Goal: Feedback & Contribution: Leave review/rating

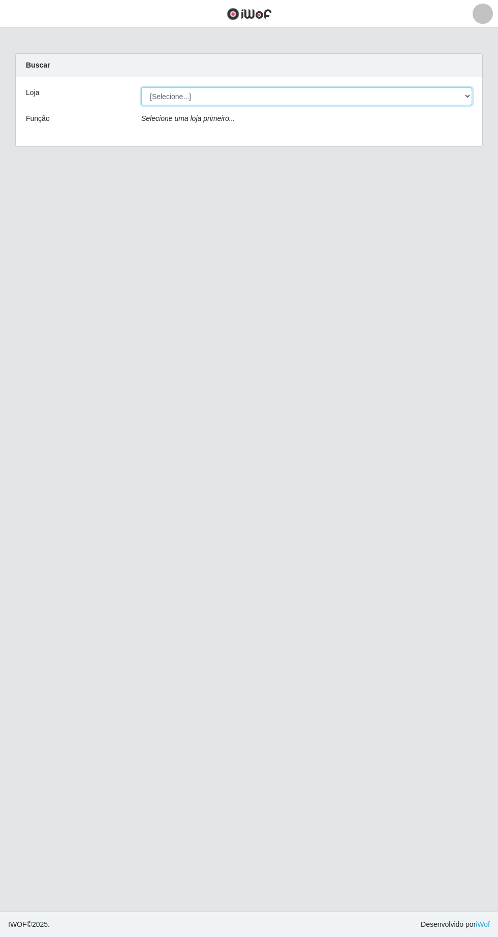
click at [263, 96] on select "[Selecione...] Extrabom - Loja 05 [GEOGRAPHIC_DATA]" at bounding box center [306, 96] width 331 height 18
select select "494"
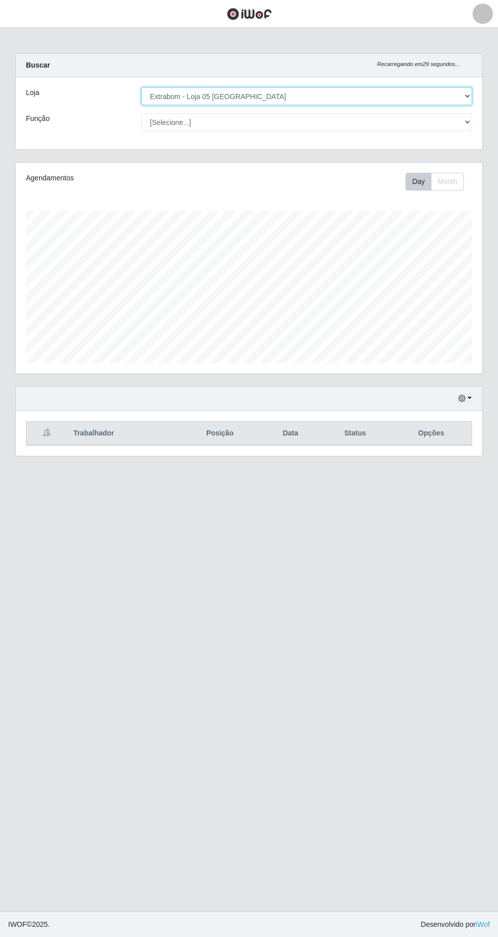
scroll to position [211, 467]
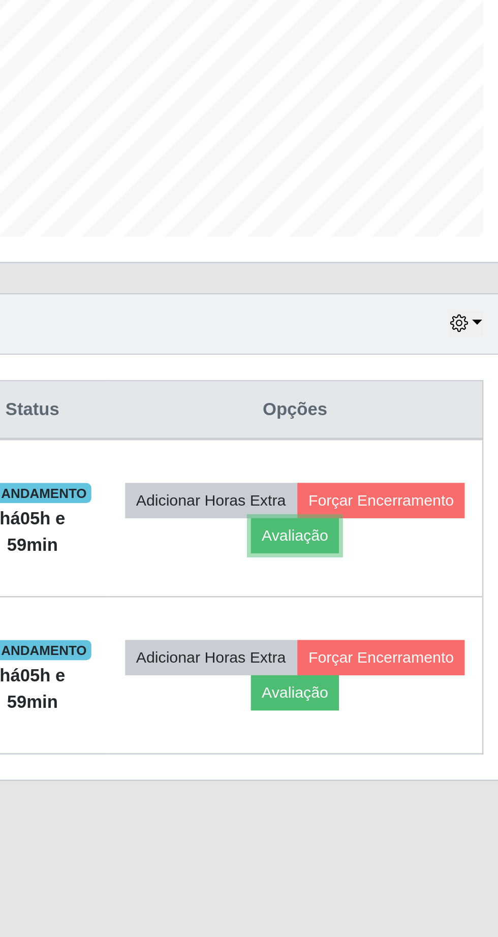
click at [414, 484] on button "Avaliação" at bounding box center [396, 484] width 36 height 14
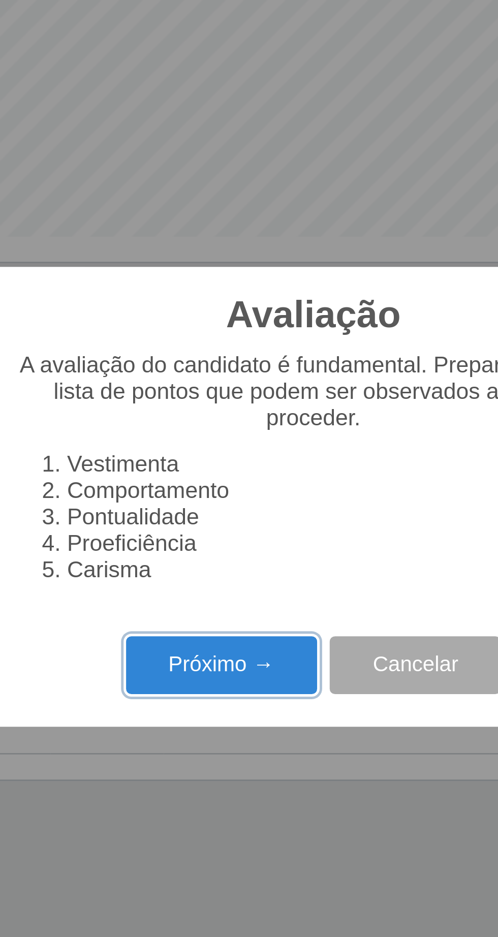
click at [218, 535] on button "Próximo →" at bounding box center [211, 537] width 77 height 24
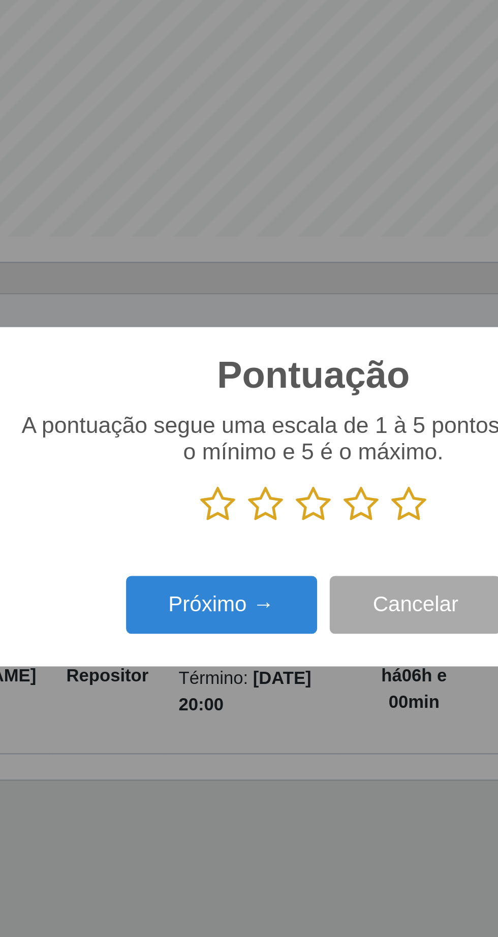
click at [290, 476] on icon at bounding box center [288, 471] width 14 height 15
click at [281, 479] on input "radio" at bounding box center [281, 479] width 0 height 0
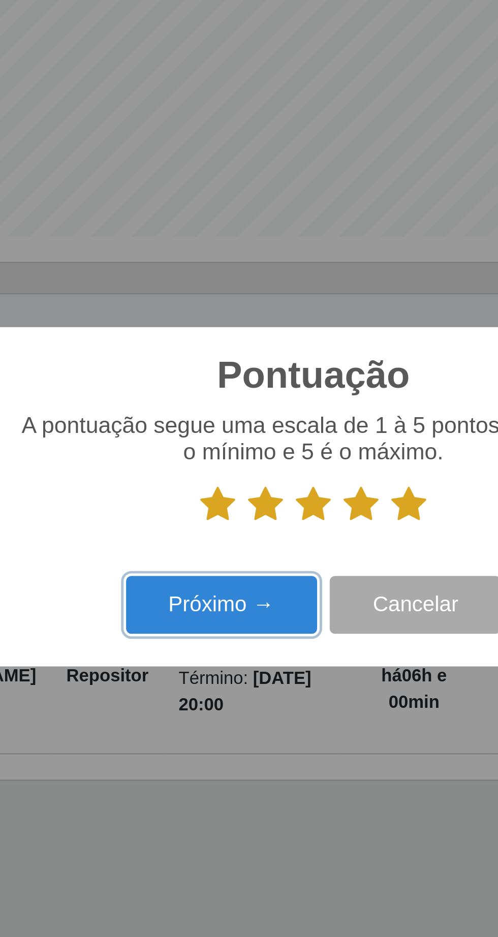
click at [230, 516] on button "Próximo →" at bounding box center [211, 513] width 77 height 24
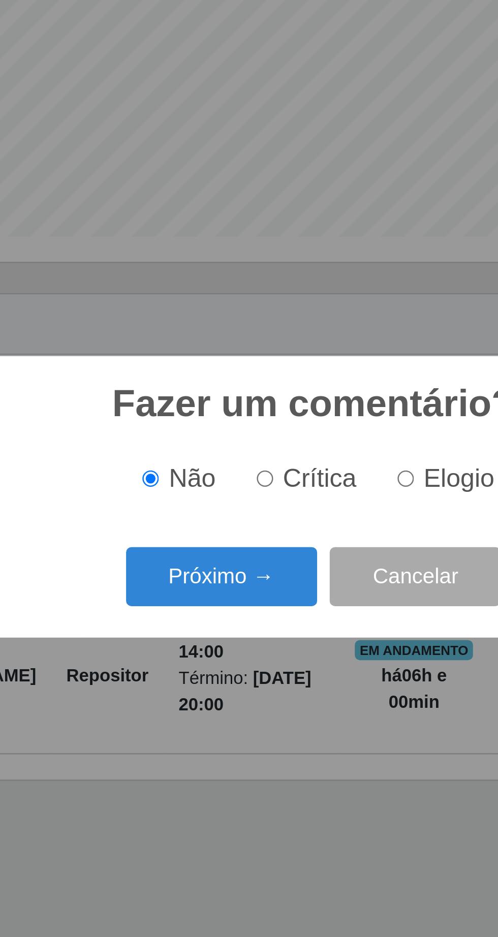
click at [302, 460] on span "Elogio" at bounding box center [308, 460] width 28 height 11
click at [290, 460] on input "Elogio" at bounding box center [286, 461] width 7 height 7
radio input "true"
click at [290, 461] on input "Elogio" at bounding box center [286, 461] width 7 height 7
click at [221, 499] on button "Próximo →" at bounding box center [211, 501] width 77 height 24
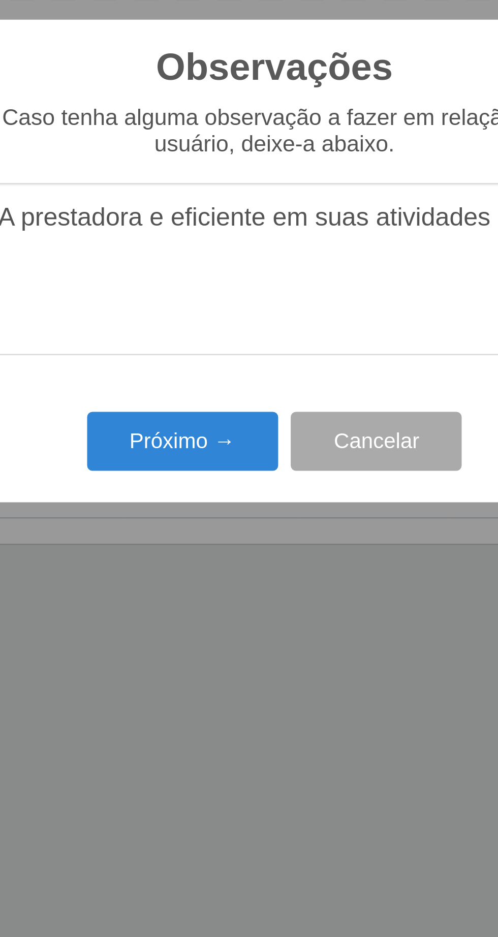
type textarea "A prestadora e eficiente em suas atividades"
click at [219, 544] on button "Próximo →" at bounding box center [211, 542] width 77 height 24
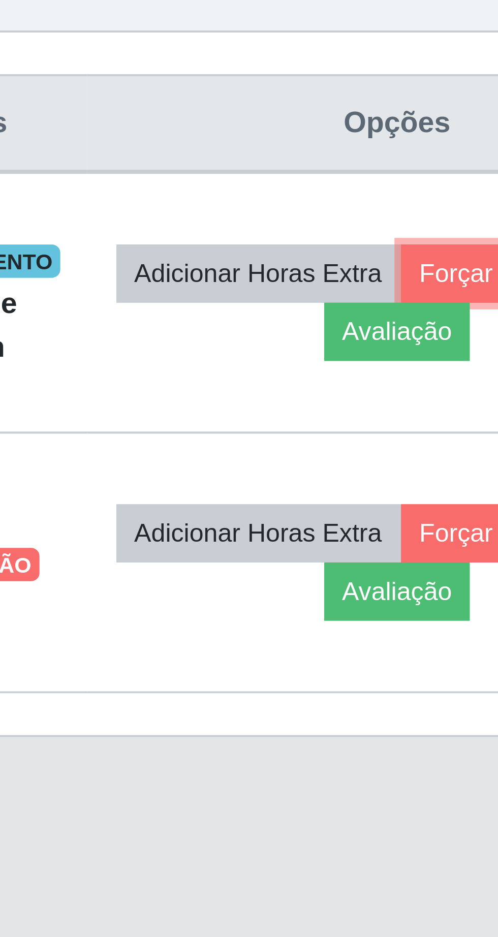
click at [397, 477] on button "Forçar Encerramento" at bounding box center [431, 470] width 68 height 14
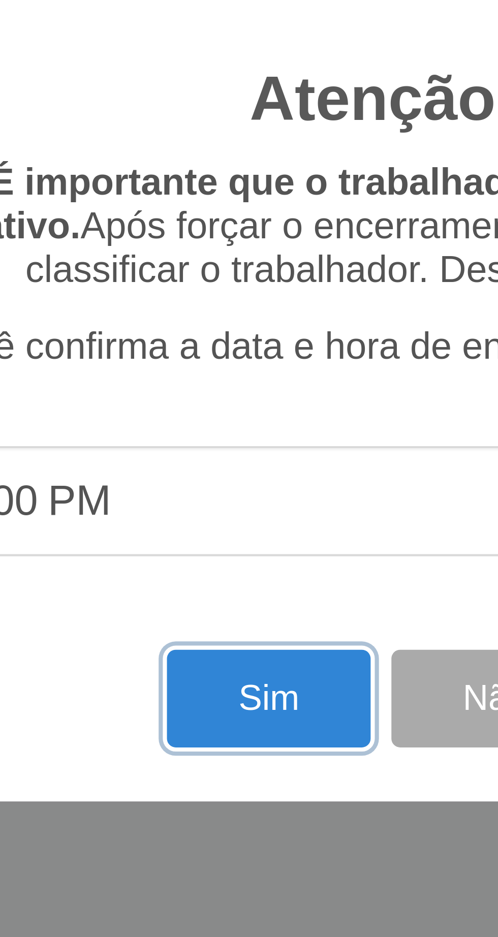
click at [221, 578] on button "Sim" at bounding box center [220, 574] width 49 height 24
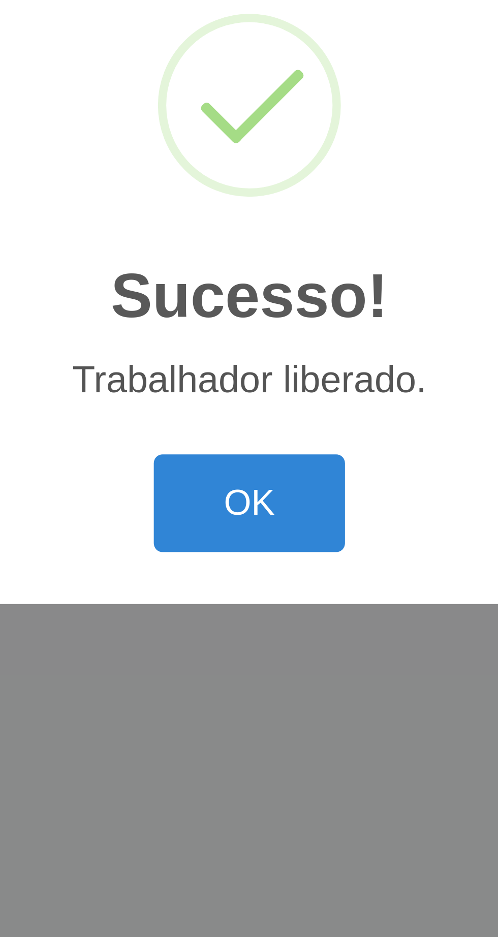
click at [261, 530] on button "OK" at bounding box center [249, 526] width 47 height 24
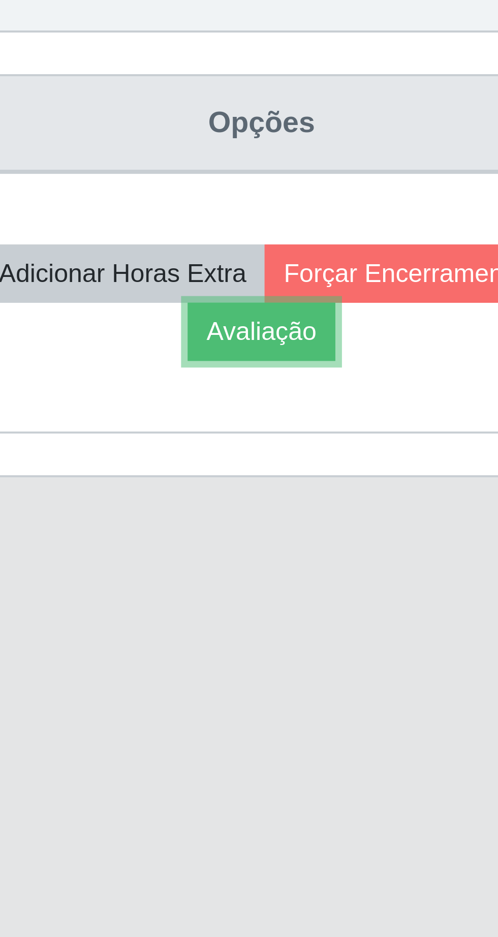
click at [401, 487] on button "Avaliação" at bounding box center [392, 484] width 36 height 14
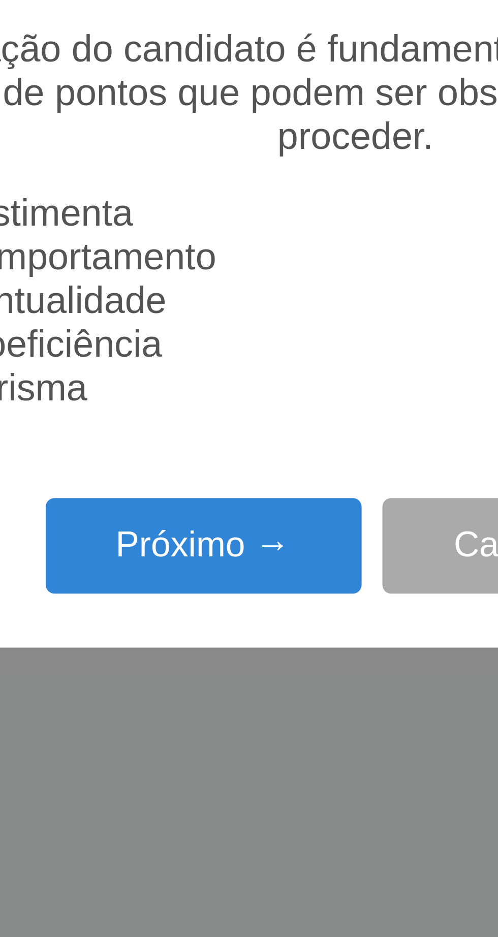
click at [207, 542] on button "Próximo →" at bounding box center [211, 537] width 77 height 24
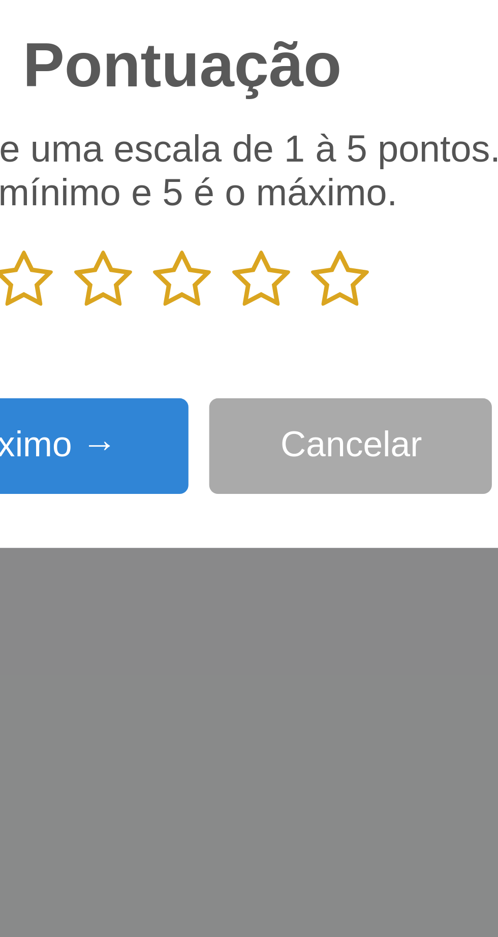
click at [289, 475] on icon at bounding box center [288, 471] width 14 height 15
click at [281, 479] on input "radio" at bounding box center [281, 479] width 0 height 0
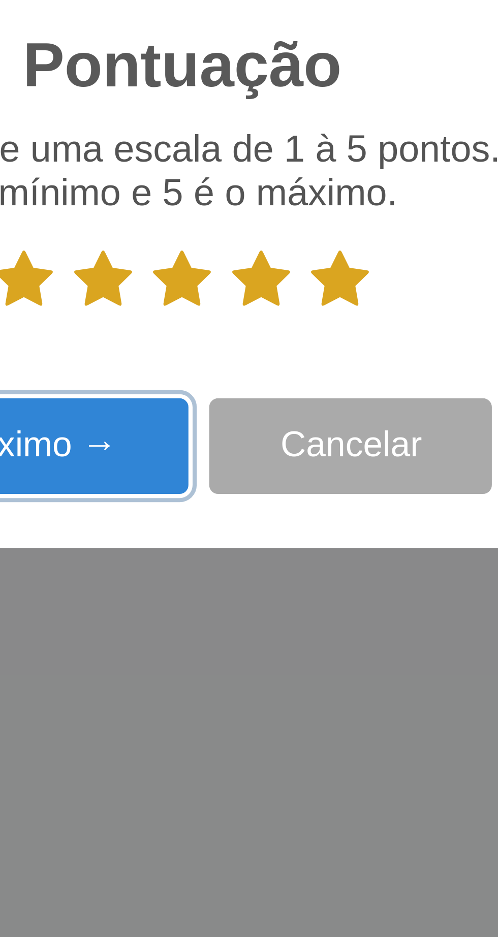
click at [242, 513] on button "Próximo →" at bounding box center [211, 513] width 77 height 24
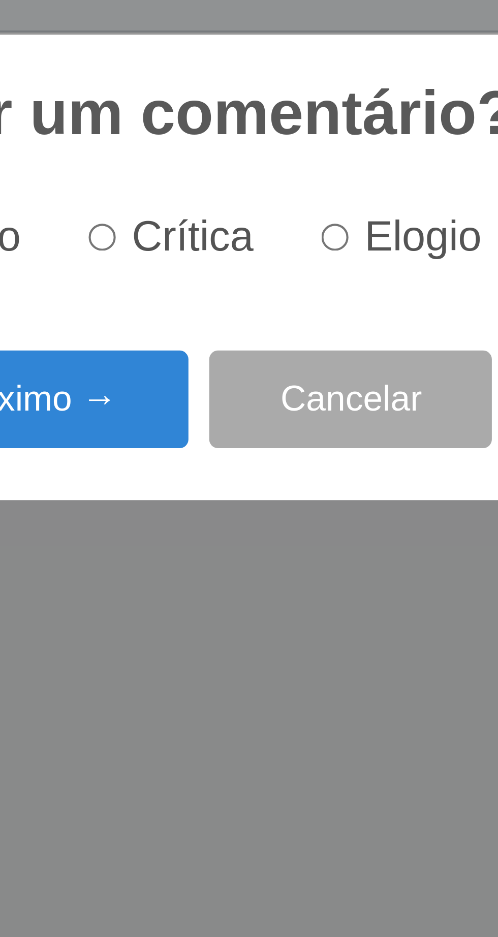
click at [290, 463] on input "Elogio" at bounding box center [286, 461] width 7 height 7
radio input "true"
click at [240, 500] on button "Próximo →" at bounding box center [211, 501] width 77 height 24
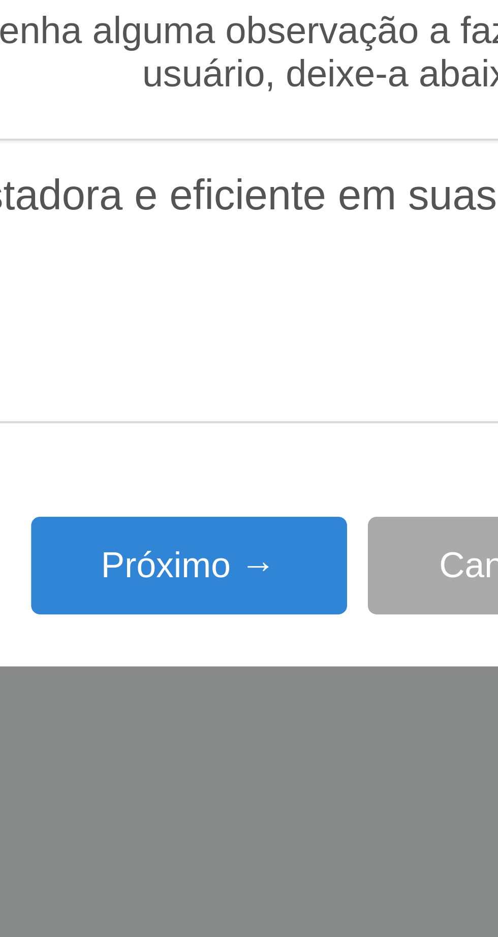
type textarea "A prestadora e eficiente em suas atividades"
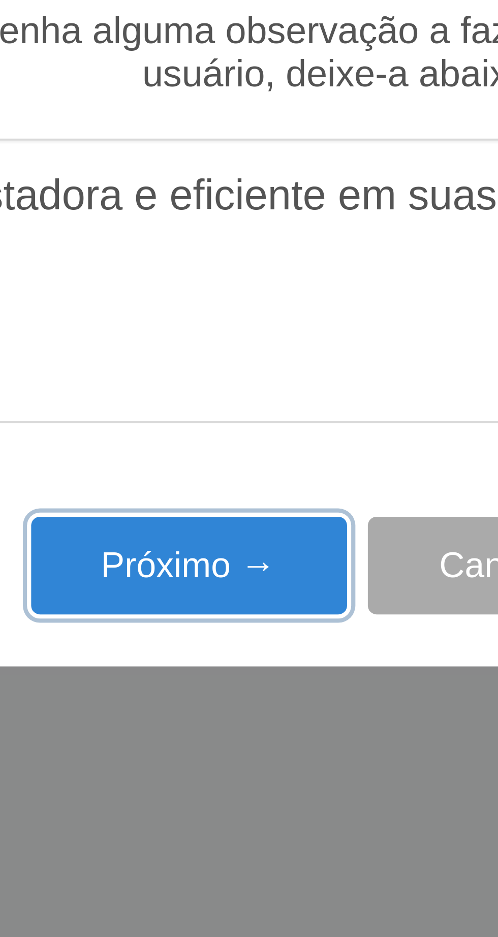
click at [211, 540] on button "Próximo →" at bounding box center [211, 542] width 77 height 24
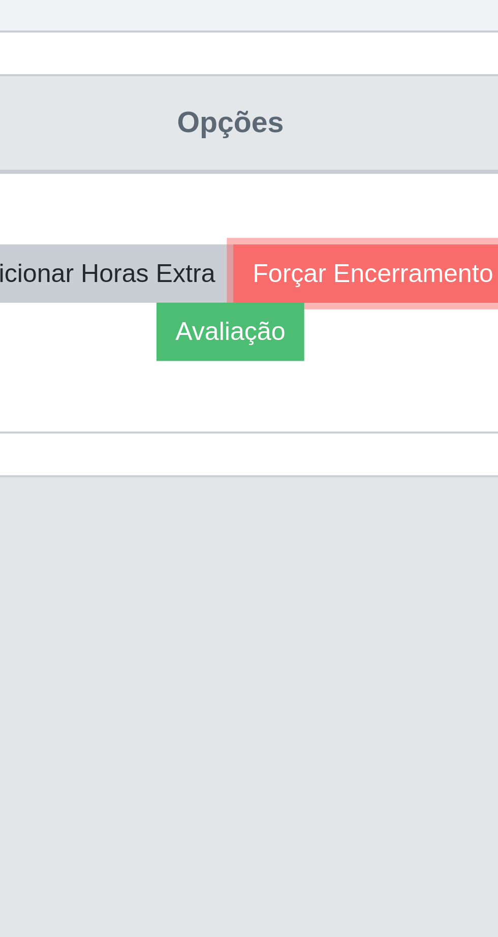
click at [449, 470] on button "Forçar Encerramento" at bounding box center [427, 470] width 68 height 14
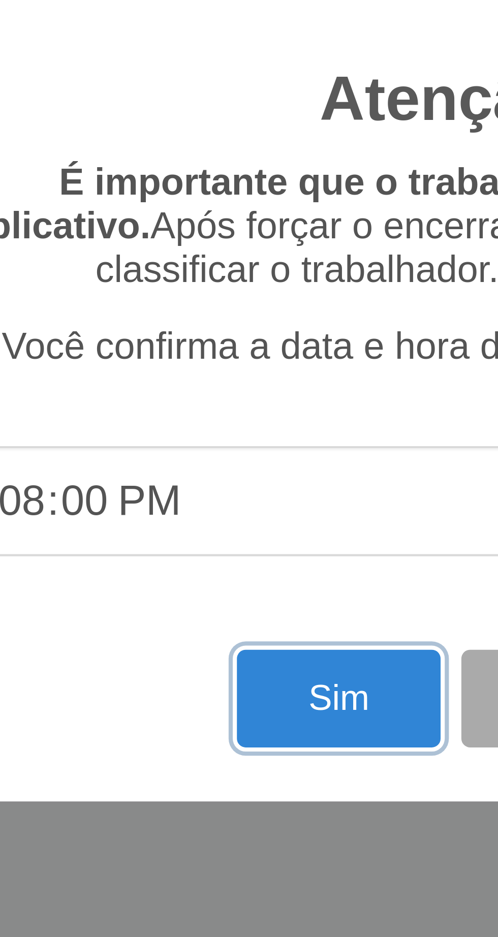
click at [211, 580] on button "Sim" at bounding box center [220, 574] width 49 height 24
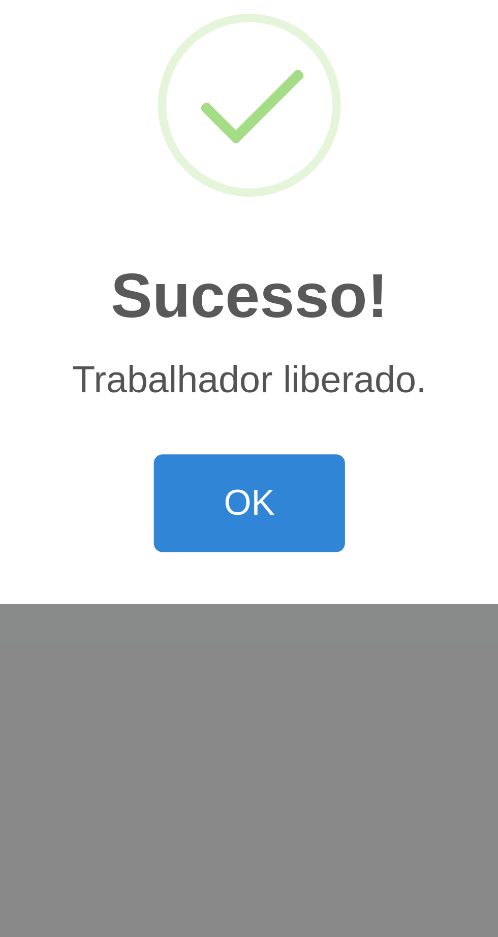
click at [255, 531] on button "OK" at bounding box center [249, 526] width 47 height 24
